Goal: Task Accomplishment & Management: Manage account settings

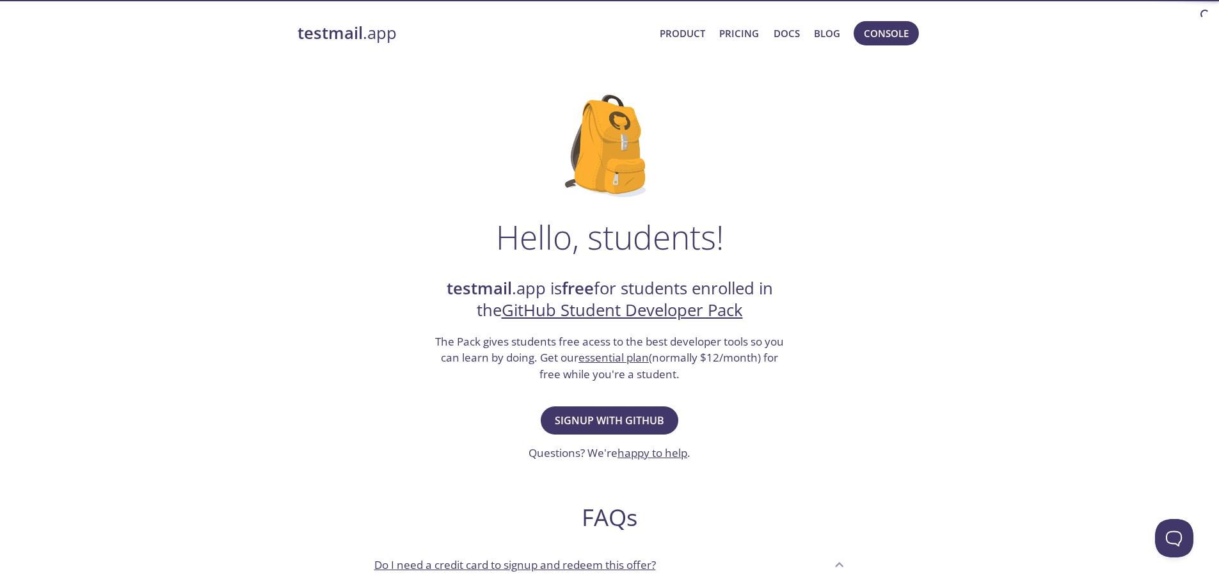
click at [593, 401] on div "Hello, students! testmail .app is free for students enrolled in the GitHub Stud…" at bounding box center [610, 465] width 625 height 782
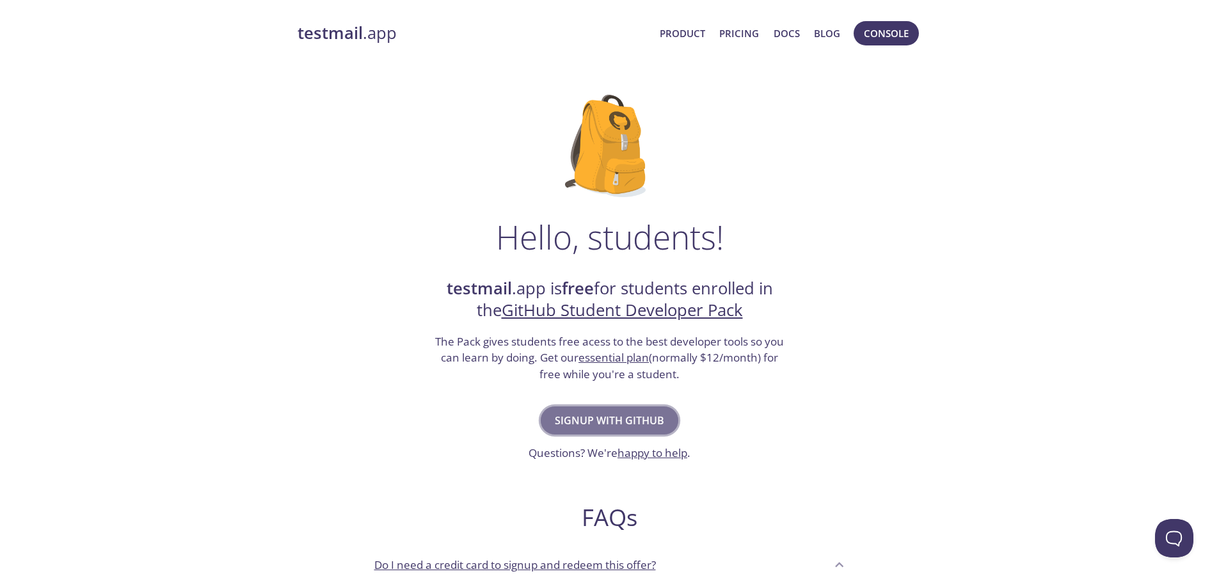
click at [600, 411] on button "Signup with GitHub" at bounding box center [610, 420] width 138 height 28
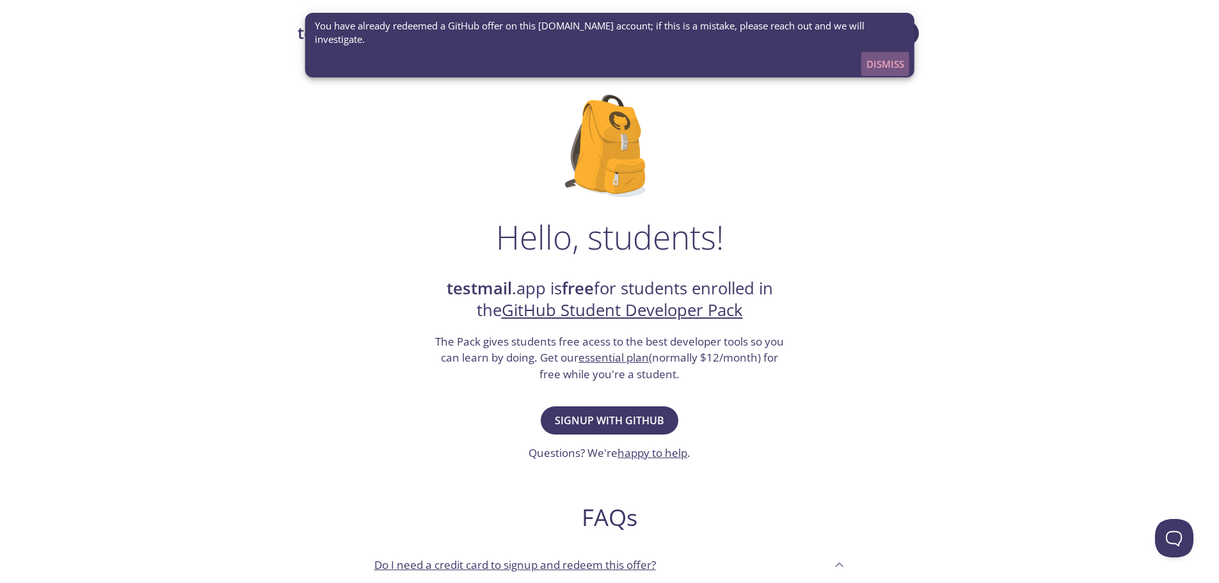
click at [887, 56] on span "Dismiss" at bounding box center [886, 64] width 38 height 17
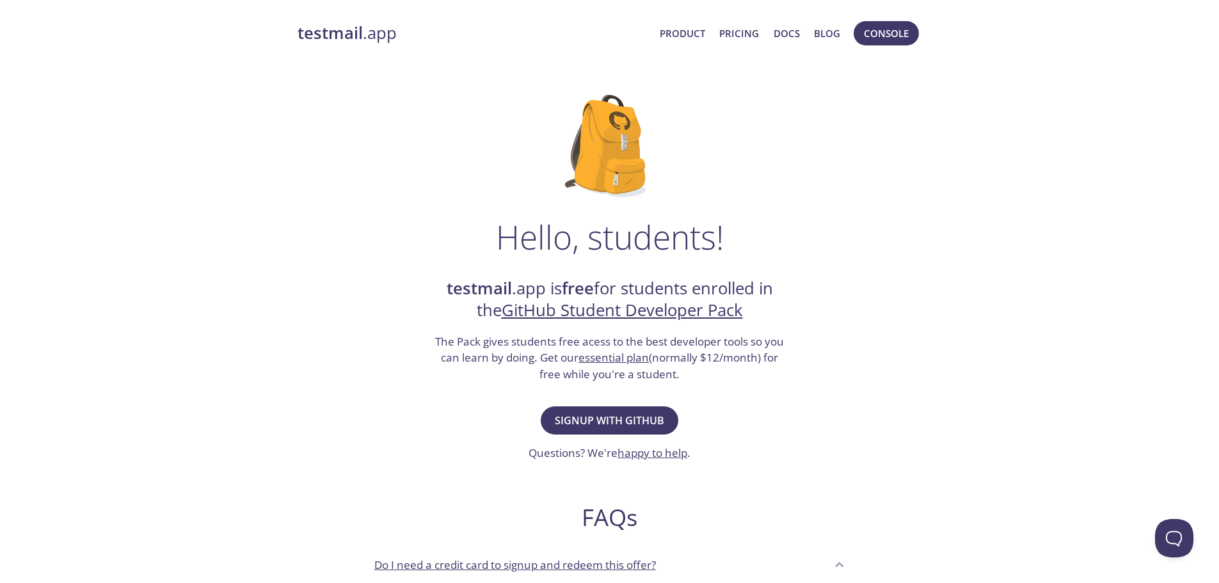
click at [352, 34] on strong "testmail" at bounding box center [330, 33] width 65 height 22
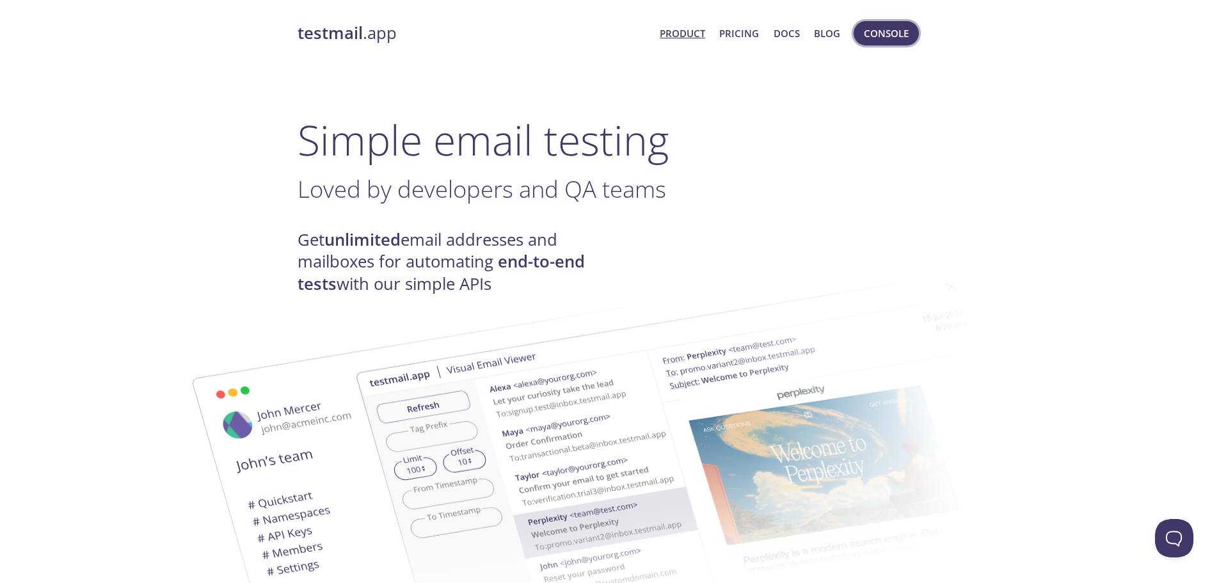
click at [872, 31] on span "Console" at bounding box center [886, 33] width 45 height 17
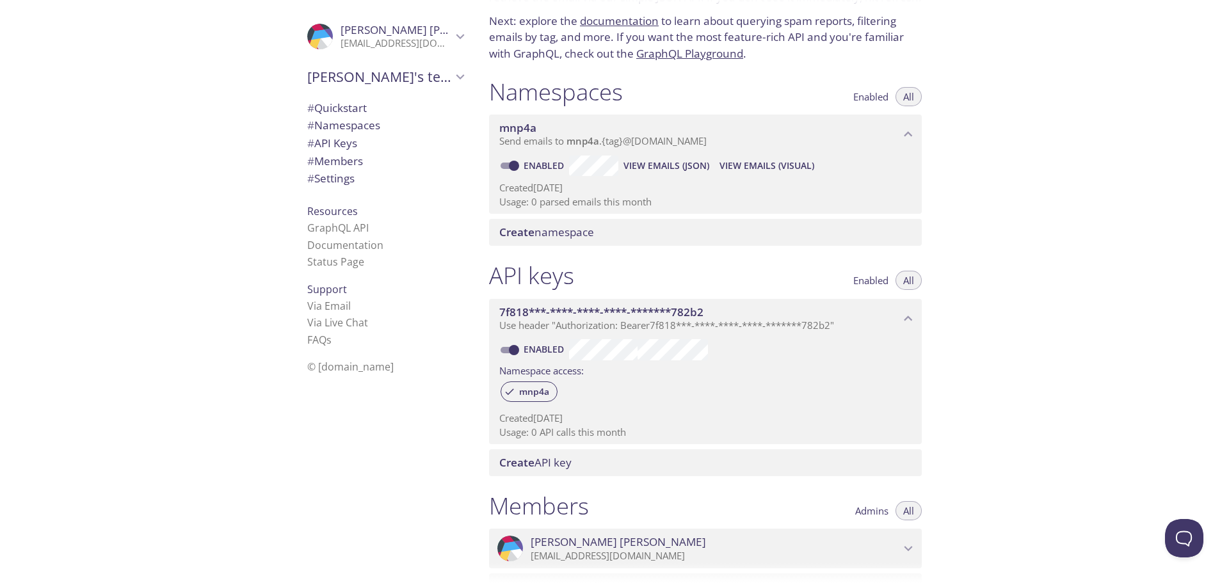
scroll to position [7, 0]
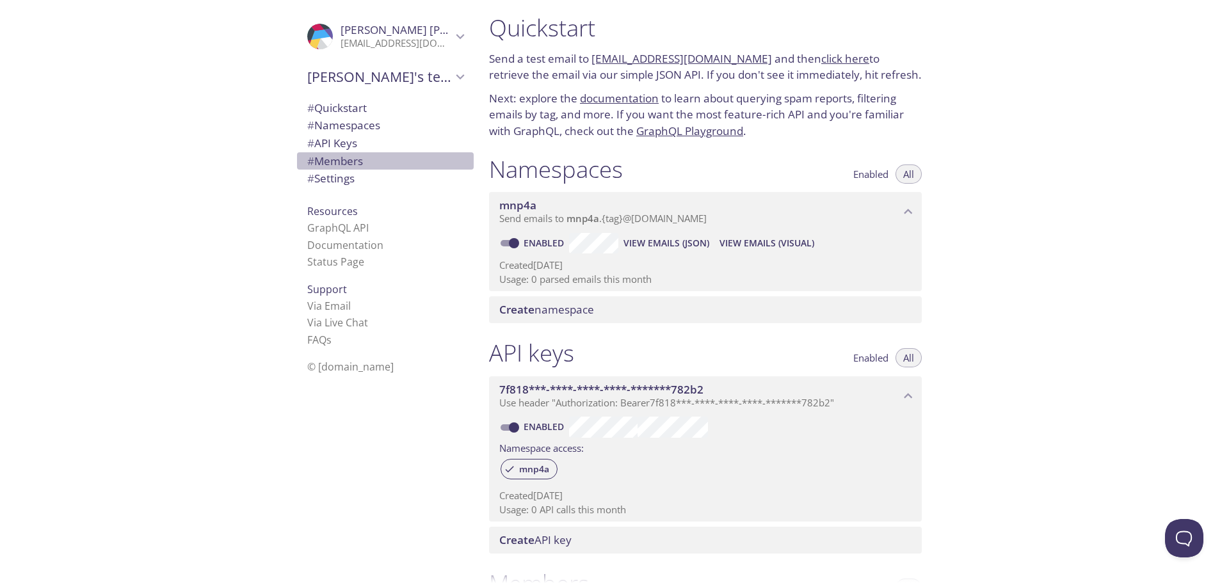
click at [346, 157] on span "# Members" at bounding box center [335, 161] width 56 height 15
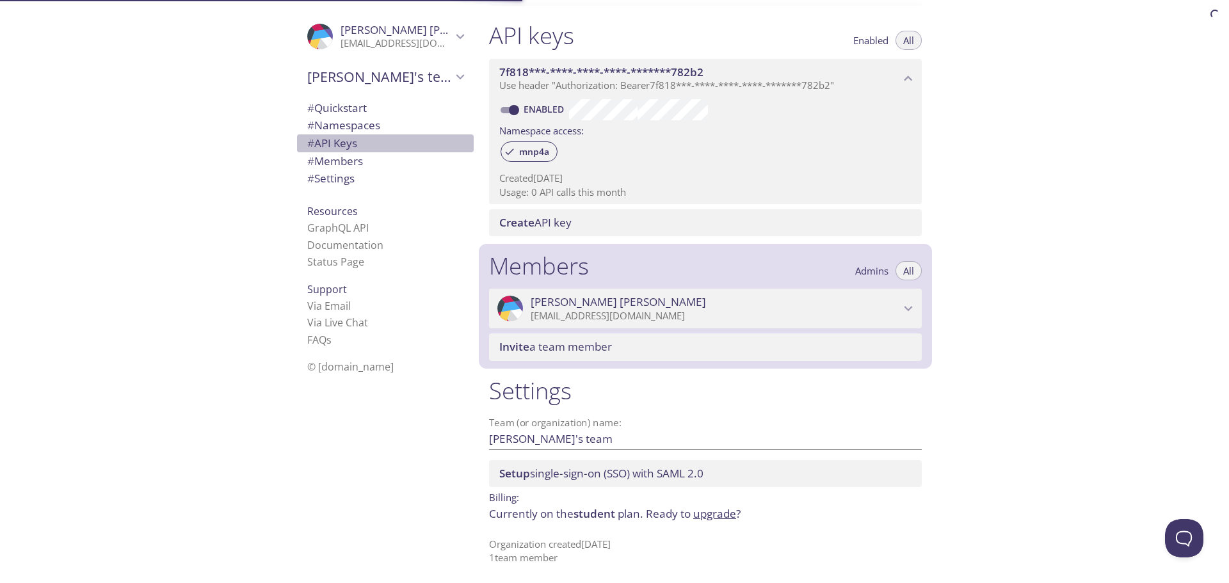
click at [342, 140] on span "# API Keys" at bounding box center [332, 143] width 50 height 15
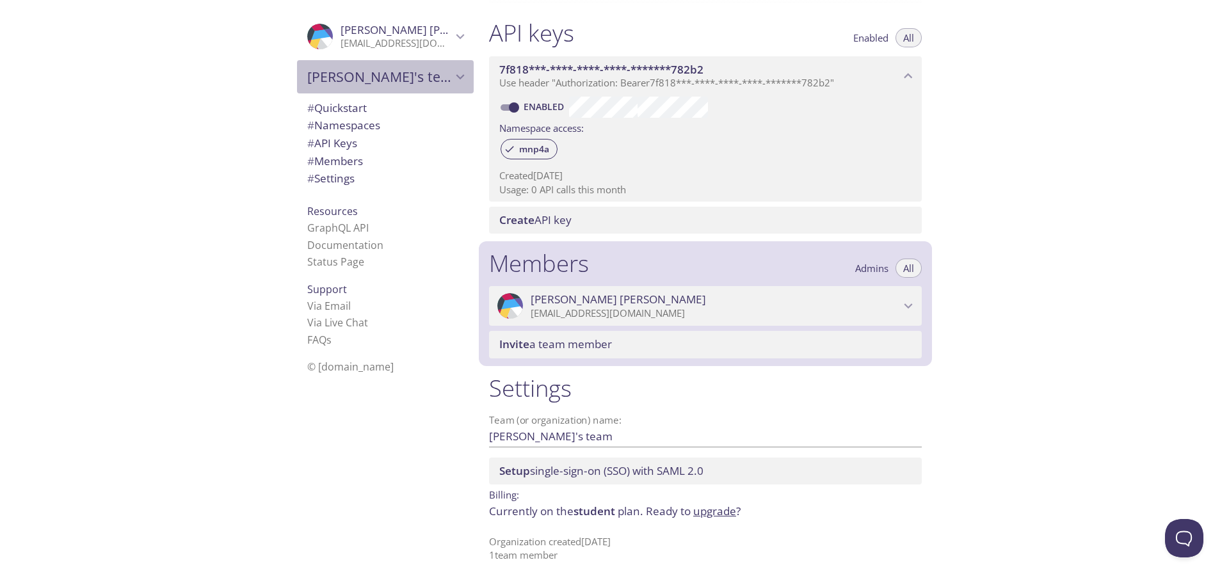
click at [357, 68] on span "[PERSON_NAME]'s team" at bounding box center [379, 77] width 145 height 18
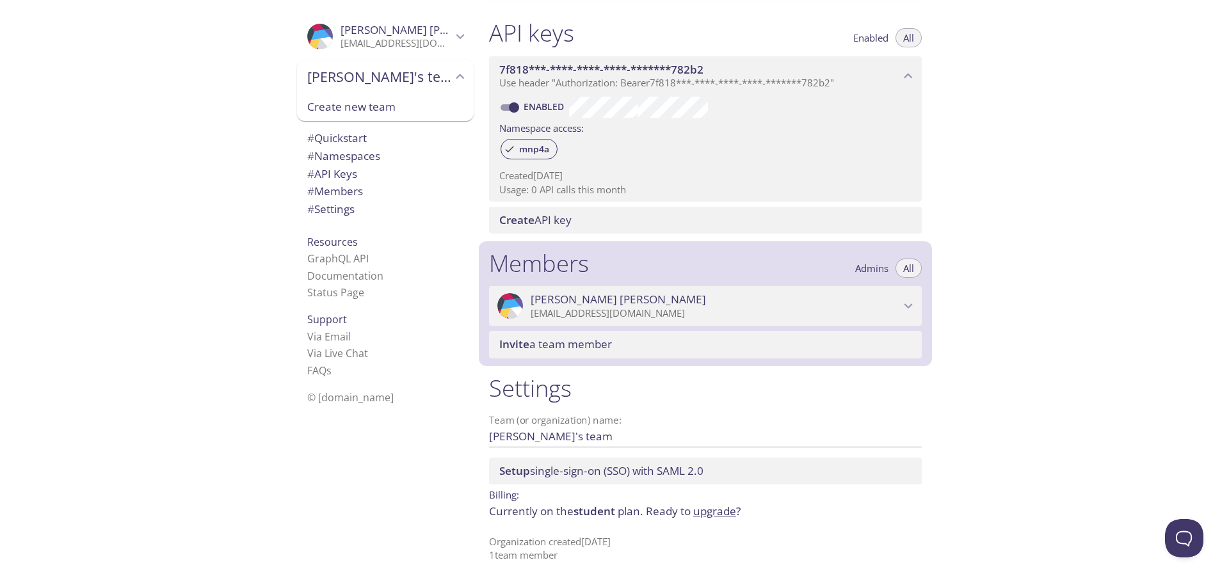
click at [382, 77] on span "[PERSON_NAME]'s team" at bounding box center [379, 77] width 145 height 18
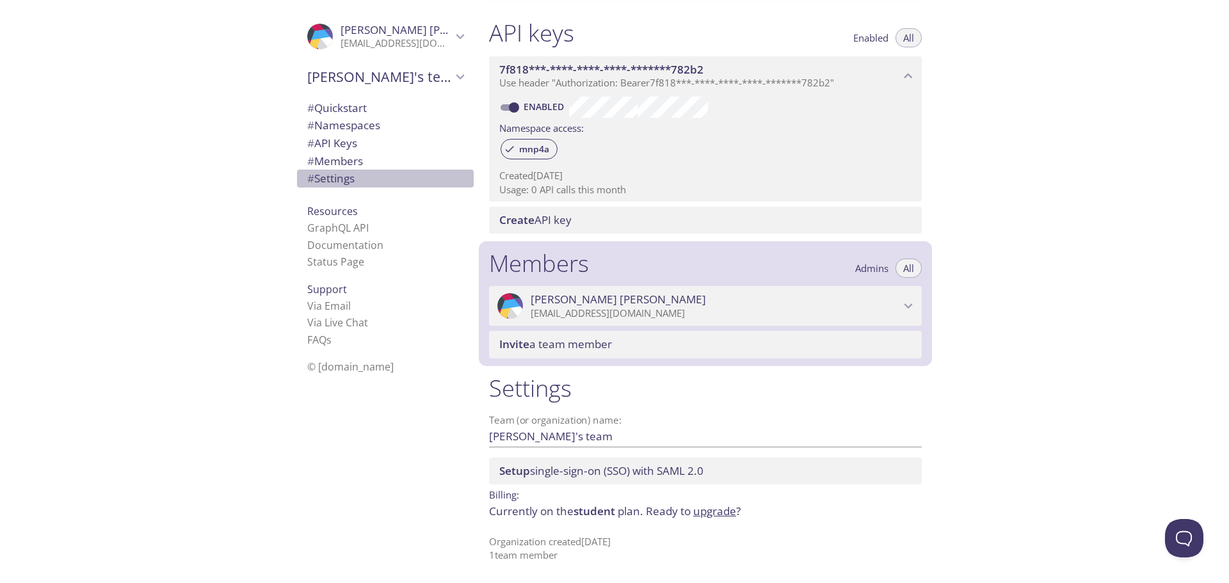
click at [367, 184] on span "# Settings" at bounding box center [385, 178] width 156 height 17
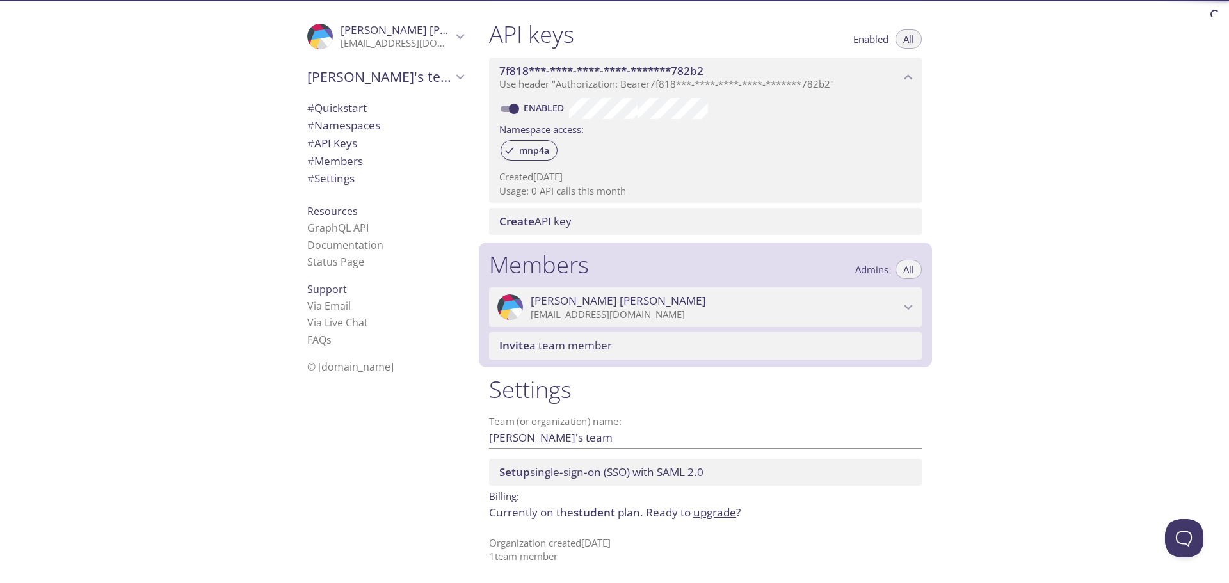
scroll to position [327, 0]
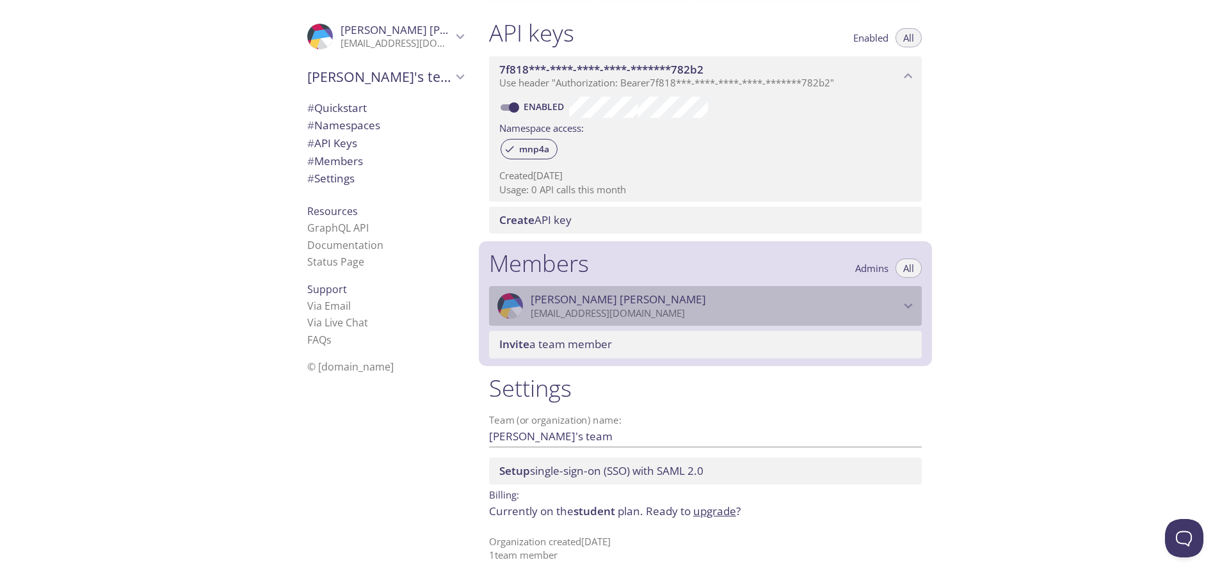
click at [840, 298] on span "Victor Leocádio" at bounding box center [715, 300] width 369 height 14
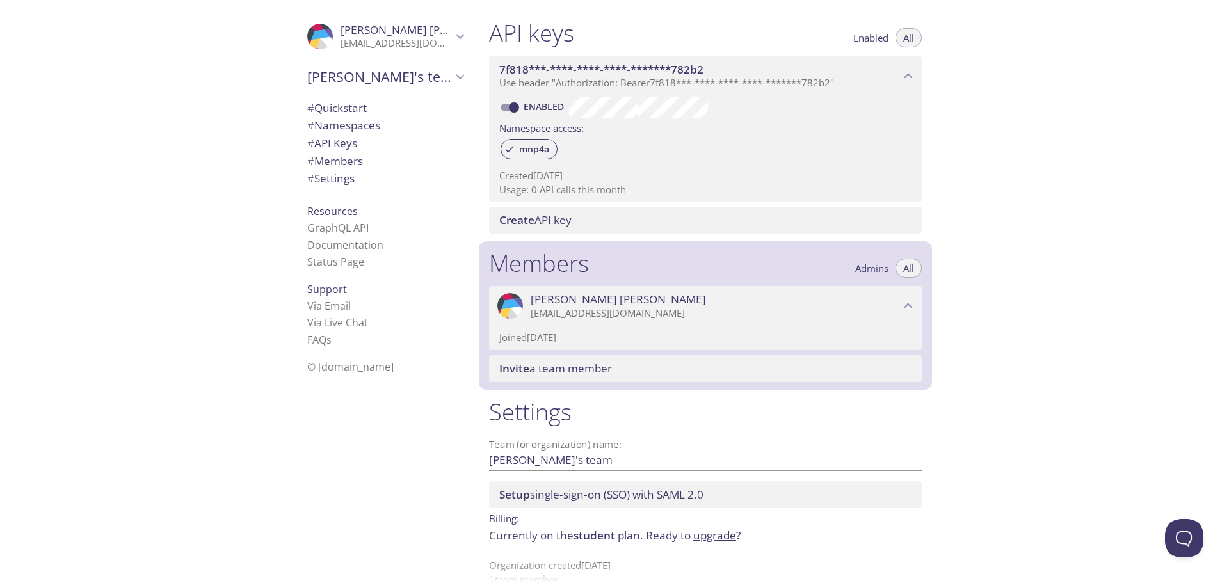
click at [835, 303] on span "Victor Leocádio" at bounding box center [715, 300] width 369 height 14
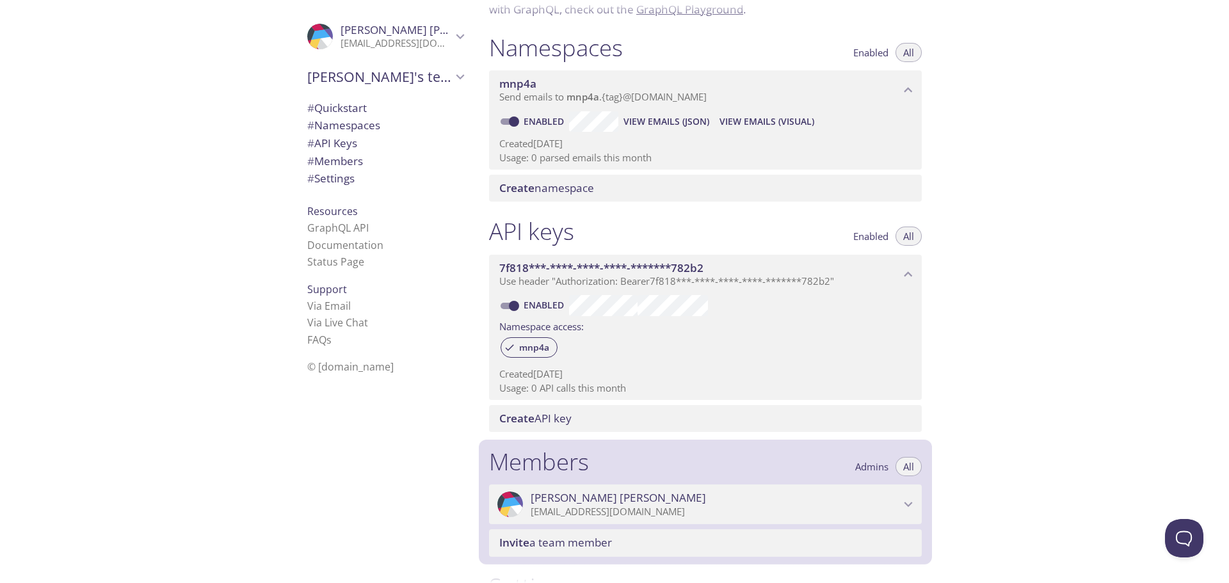
scroll to position [0, 0]
